Goal: Find specific page/section: Find specific page/section

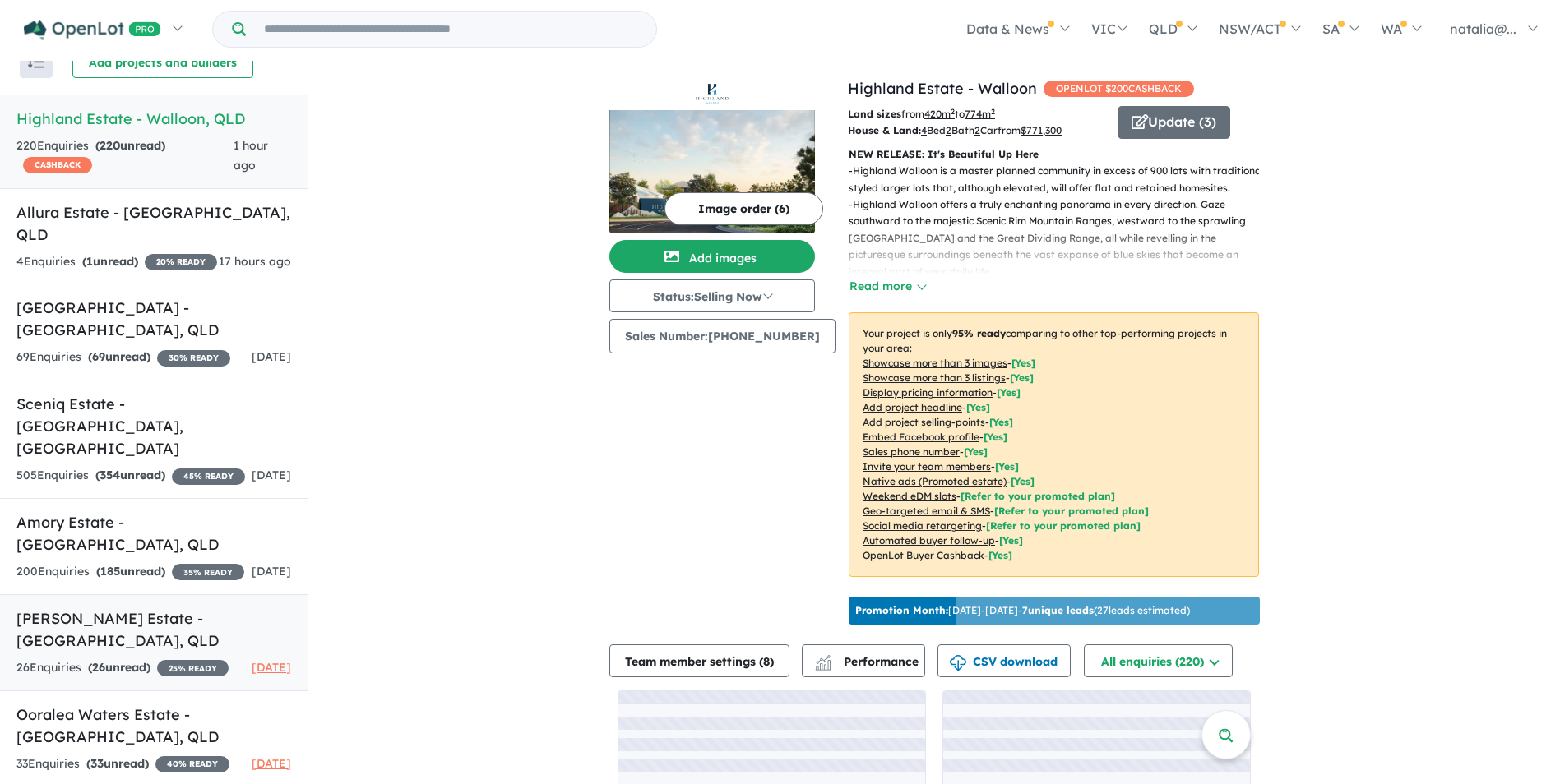
scroll to position [61, 0]
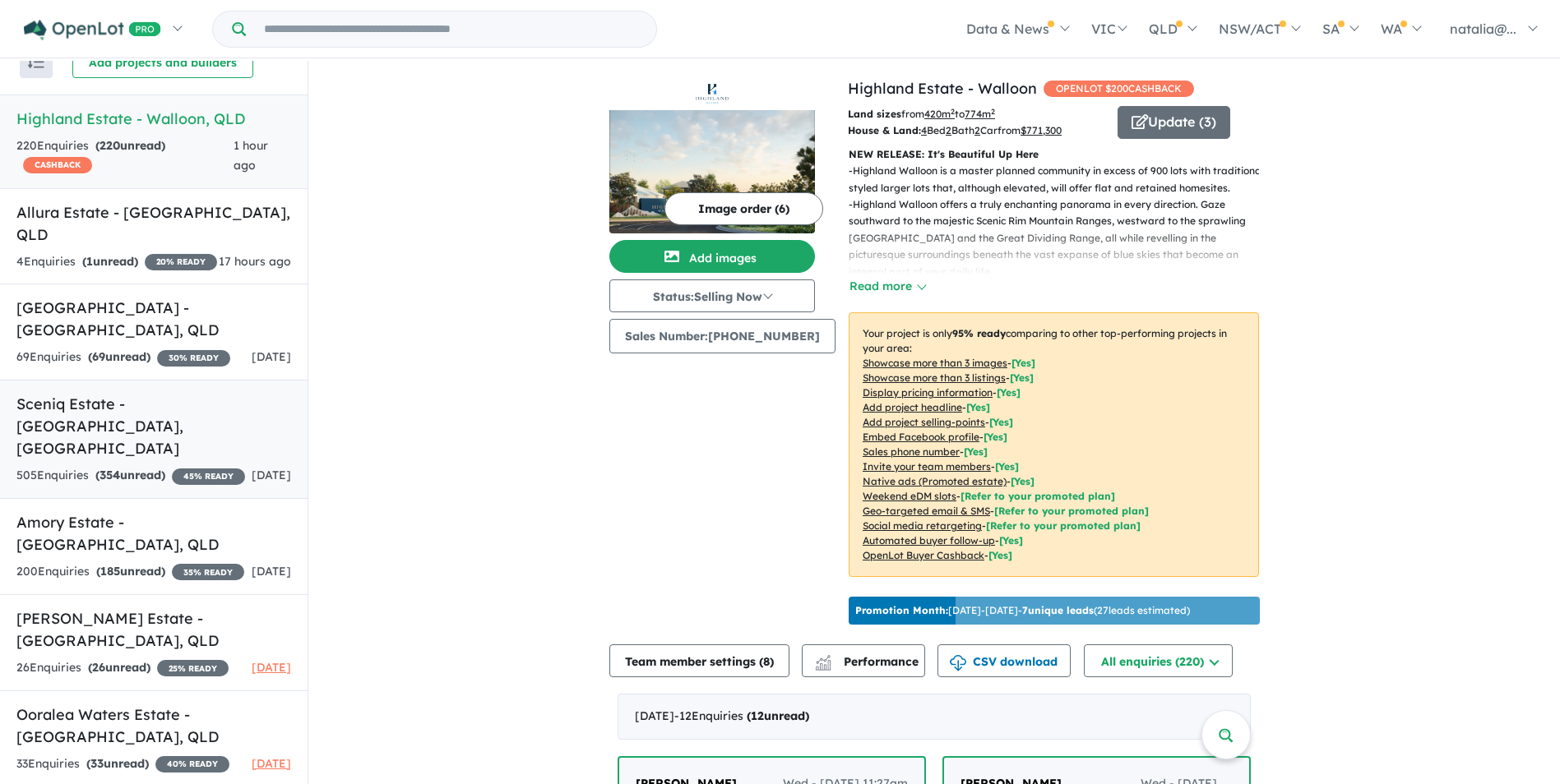
click at [165, 402] on h5 "Sceniq Estate - Bilambil Heights , NSW" at bounding box center [154, 426] width 275 height 66
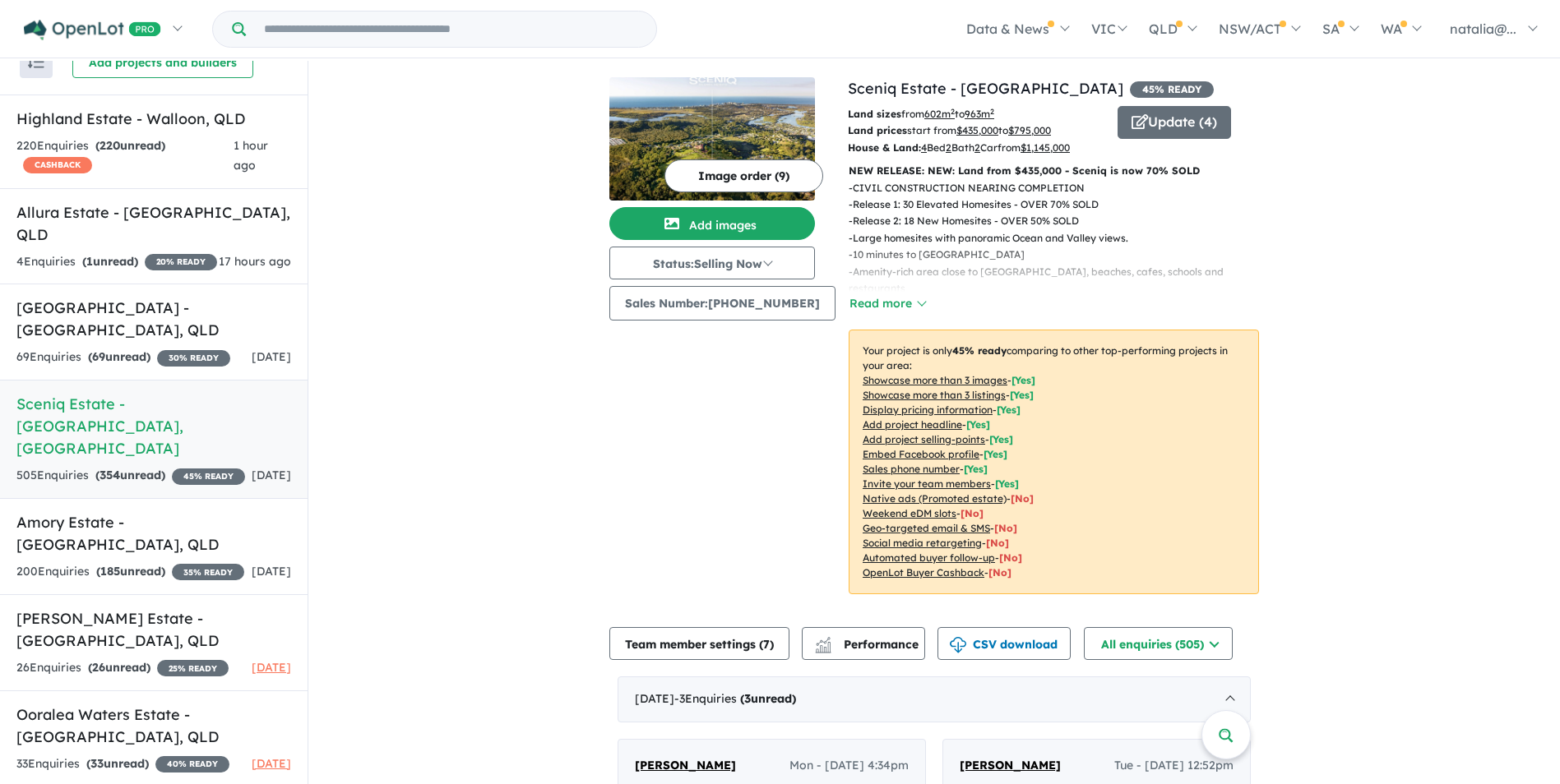
click at [884, 304] on button "Read more" at bounding box center [887, 303] width 77 height 19
